Goal: Navigation & Orientation: Find specific page/section

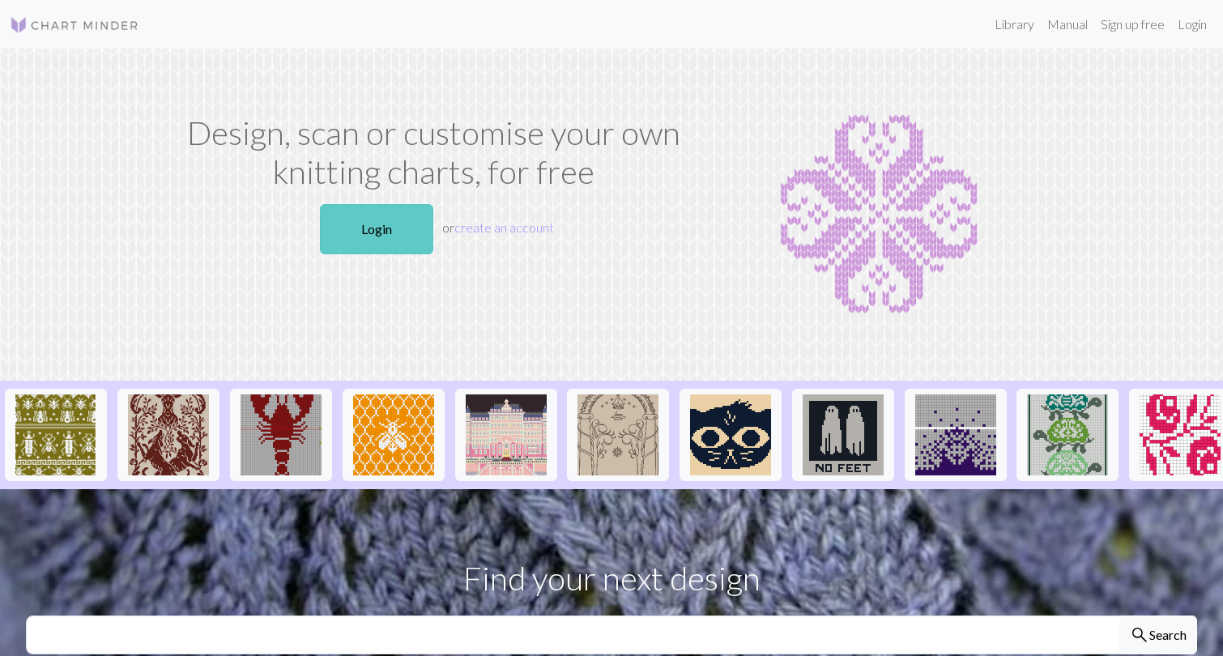
click at [401, 229] on link "Login" at bounding box center [376, 229] width 113 height 50
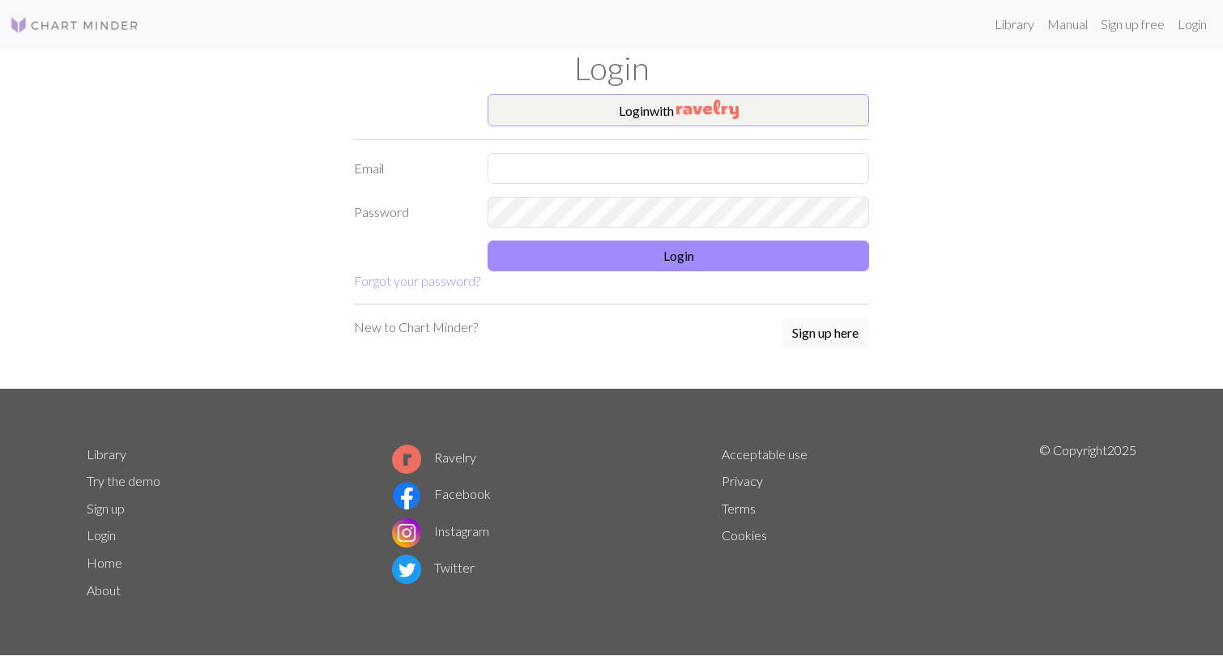
click at [709, 104] on img "button" at bounding box center [707, 109] width 62 height 19
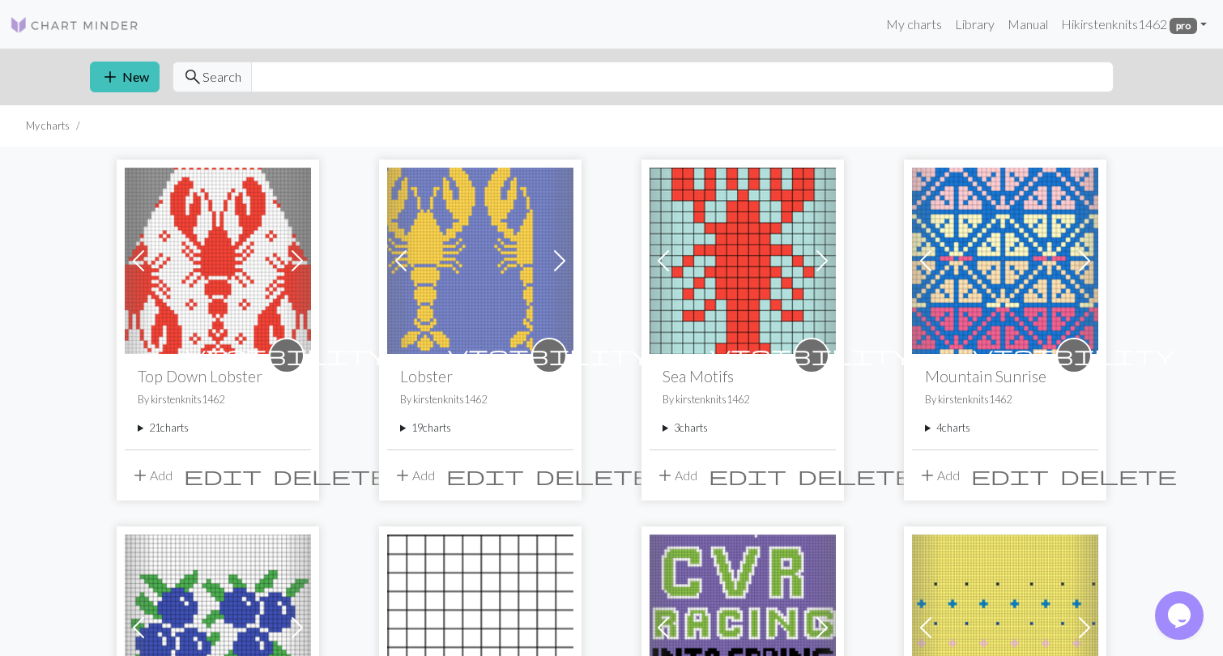
click at [172, 436] on summary "21 charts" at bounding box center [218, 427] width 160 height 15
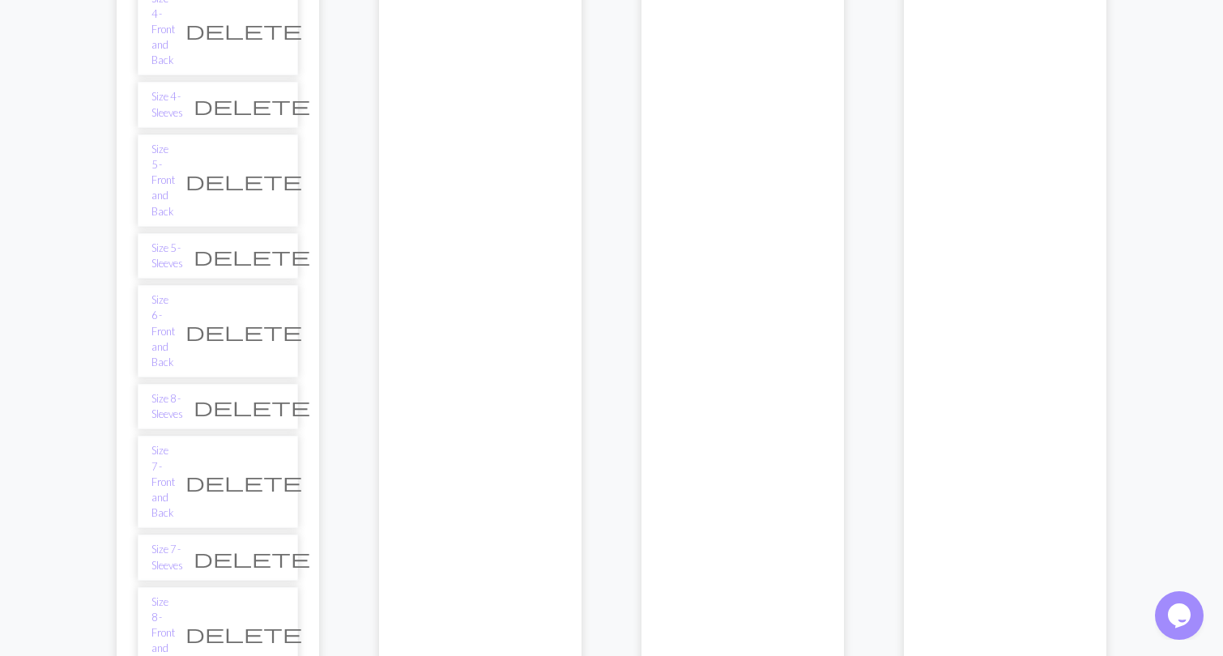
scroll to position [918, 0]
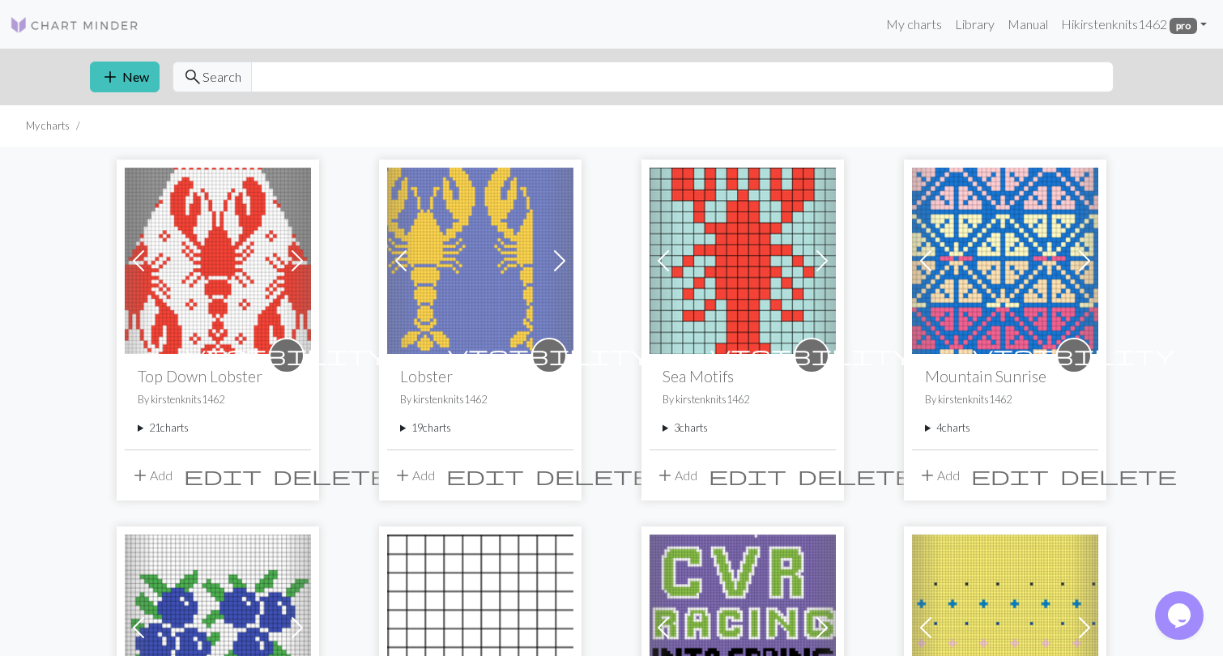
click at [175, 424] on summary "21 charts" at bounding box center [218, 427] width 160 height 15
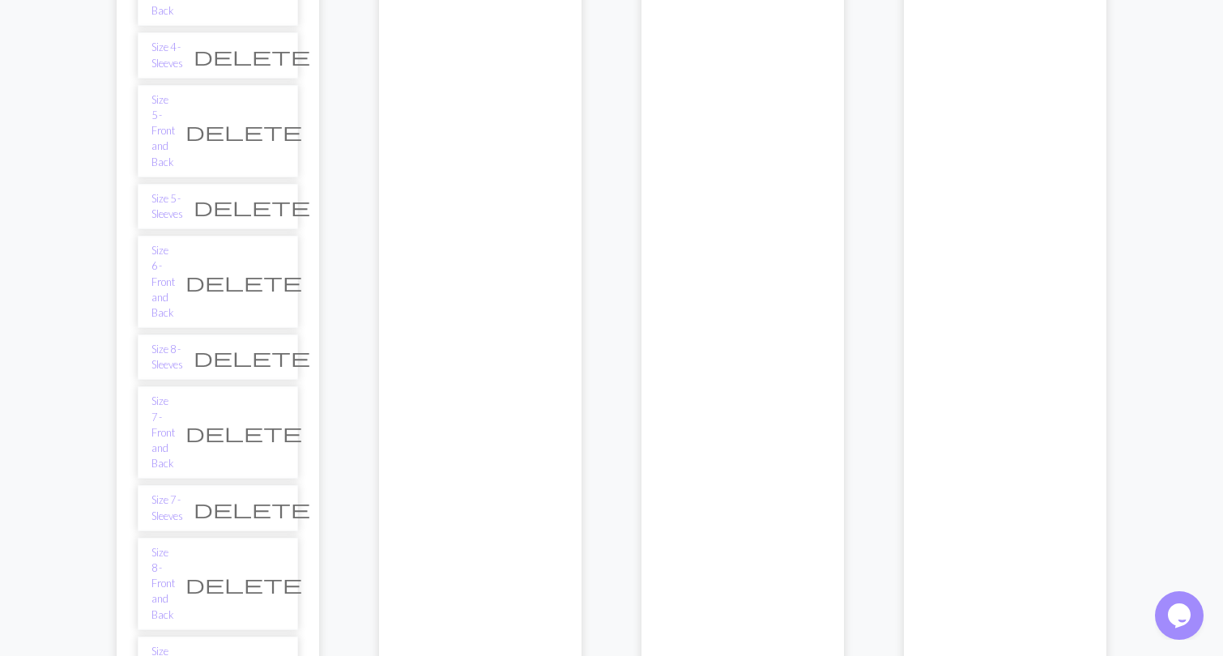
scroll to position [958, 0]
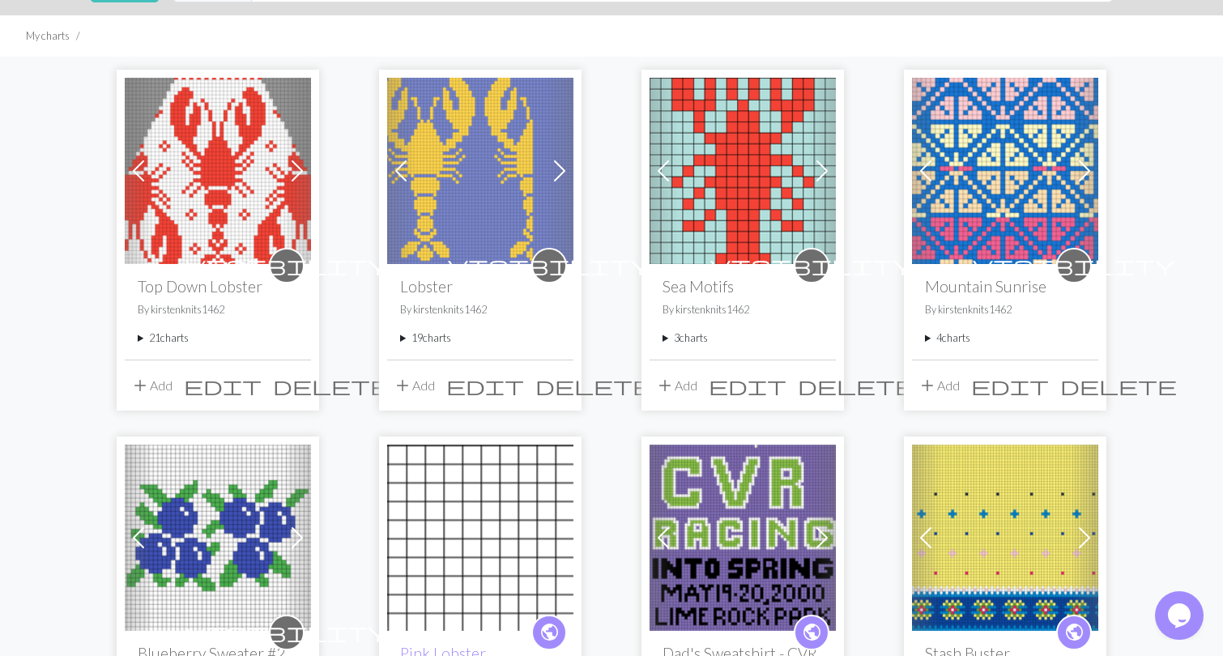
click at [164, 332] on summary "21 charts" at bounding box center [218, 337] width 160 height 15
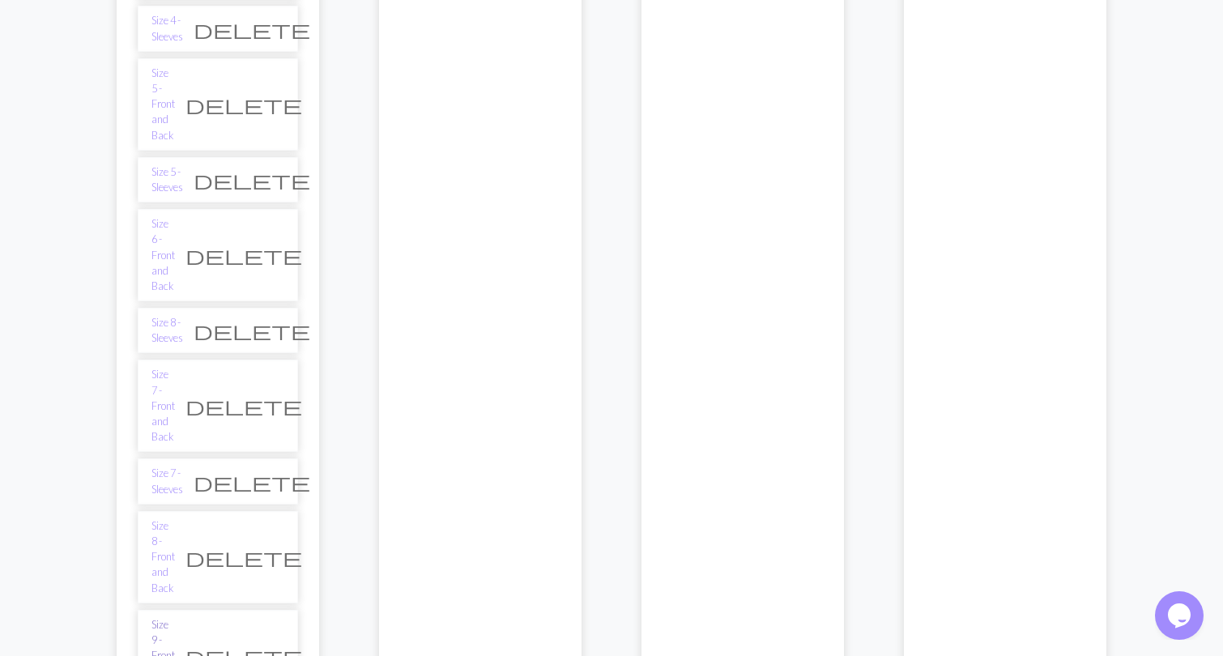
scroll to position [985, 0]
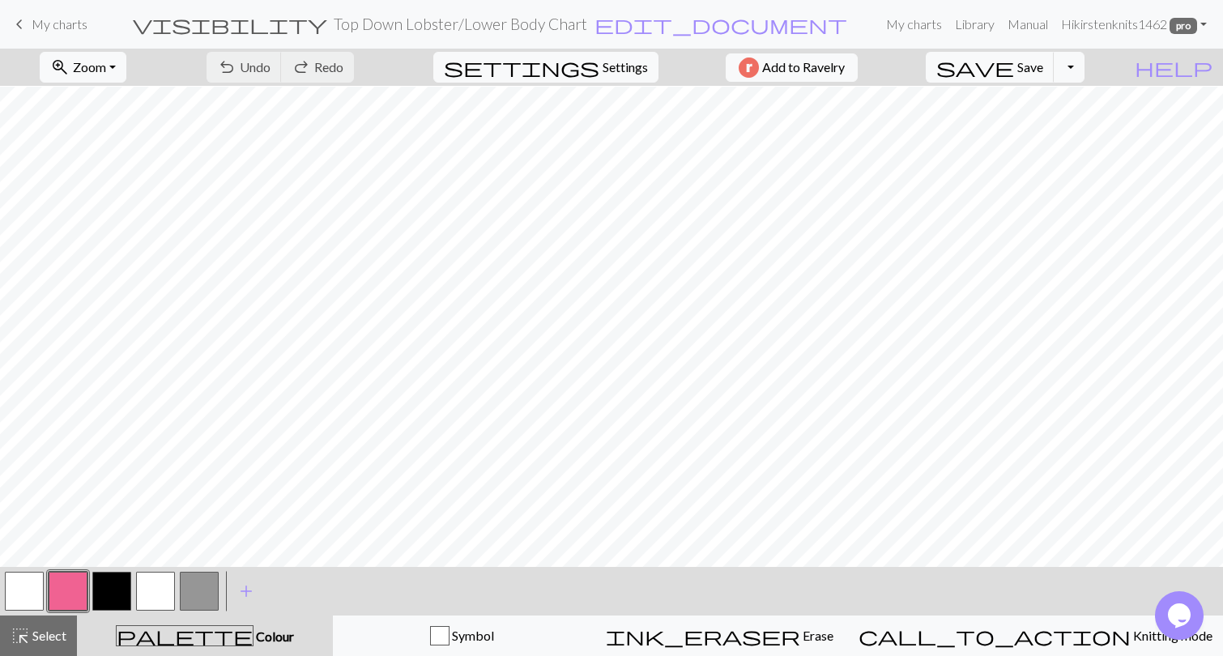
scroll to position [386, 0]
